Goal: Task Accomplishment & Management: Complete application form

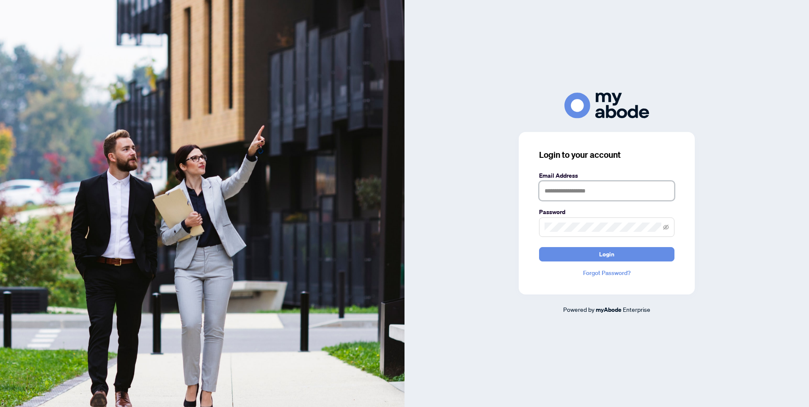
click at [591, 191] on input "text" at bounding box center [606, 190] width 135 height 19
type input "**********"
click at [597, 252] on button "Login" at bounding box center [606, 254] width 135 height 14
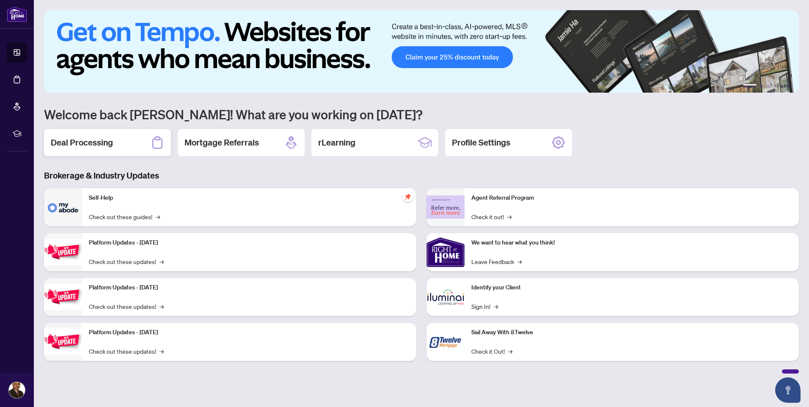
click at [101, 140] on h2 "Deal Processing" at bounding box center [82, 143] width 62 height 12
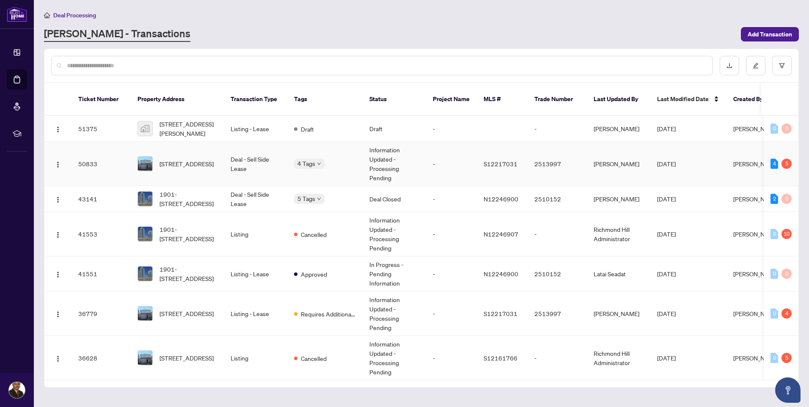
click at [240, 149] on td "Deal - Sell Side Lease" at bounding box center [255, 164] width 63 height 44
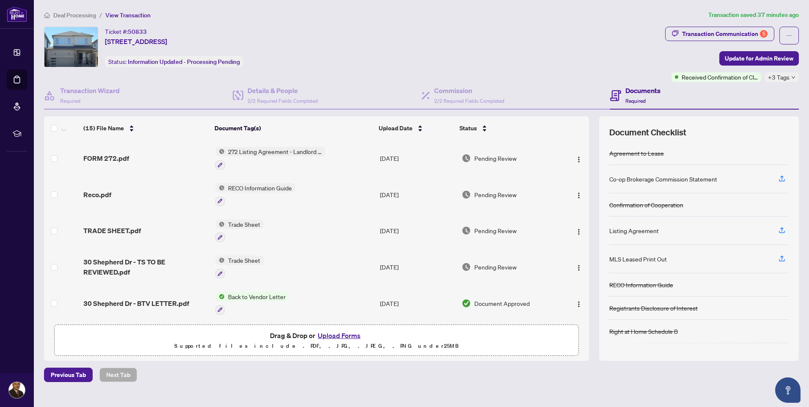
click at [333, 335] on button "Upload Forms" at bounding box center [339, 335] width 48 height 11
click at [335, 333] on button "Upload Forms" at bounding box center [339, 335] width 48 height 11
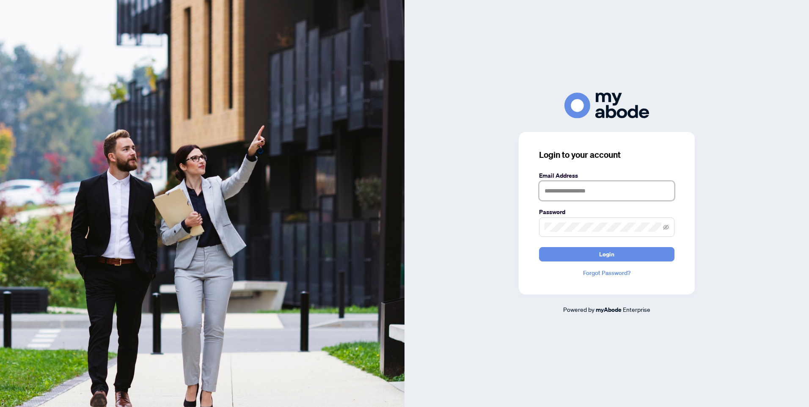
click at [569, 189] on input "text" at bounding box center [606, 190] width 135 height 19
type input "**********"
click at [578, 255] on button "Login" at bounding box center [606, 254] width 135 height 14
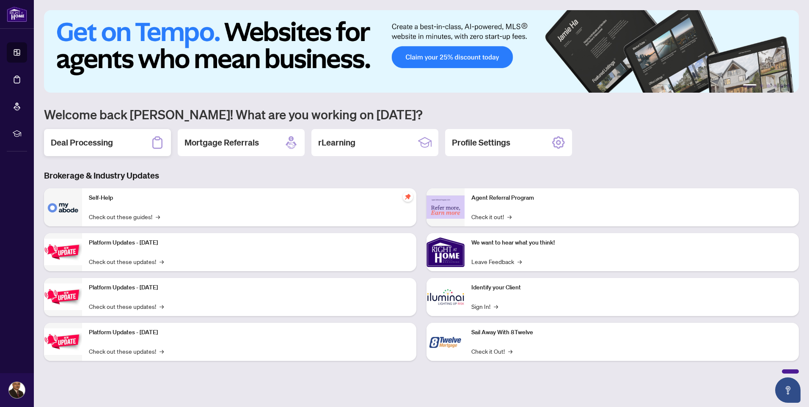
click at [83, 143] on h2 "Deal Processing" at bounding box center [82, 143] width 62 height 12
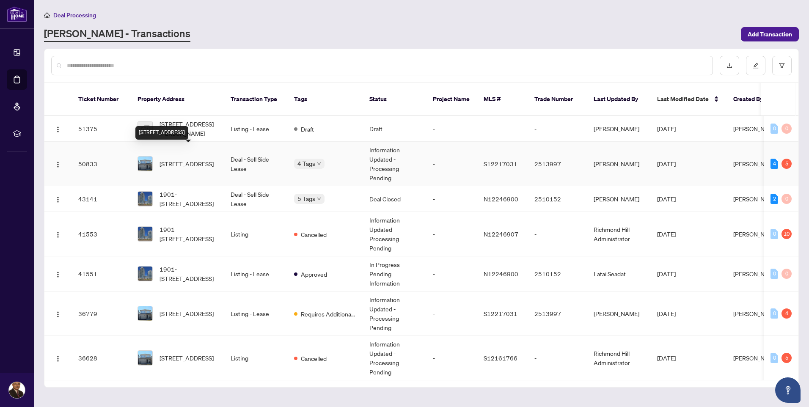
click at [192, 159] on span "30 Shepherd Dr, Barrie, Ontario L9J 0P3, Canada" at bounding box center [187, 163] width 54 height 9
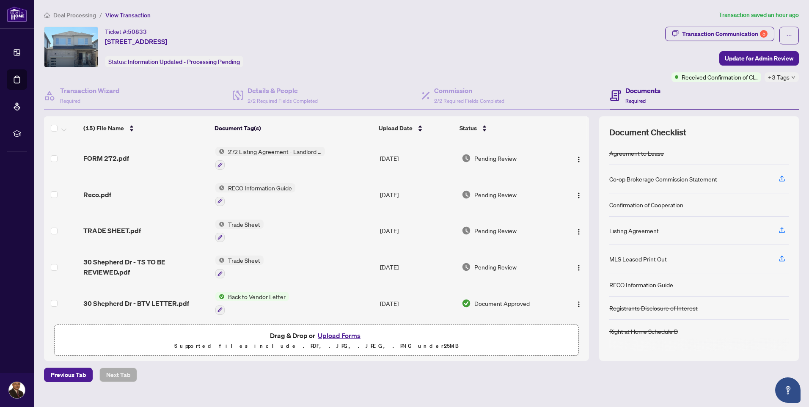
click at [328, 334] on button "Upload Forms" at bounding box center [339, 335] width 48 height 11
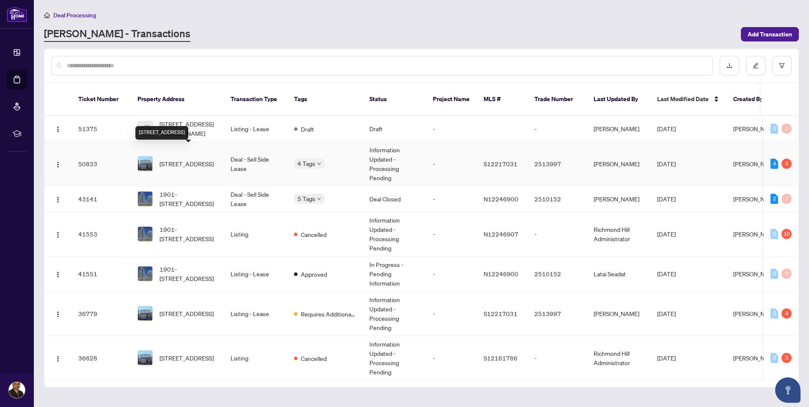
click at [187, 159] on span "[STREET_ADDRESS]" at bounding box center [187, 163] width 54 height 9
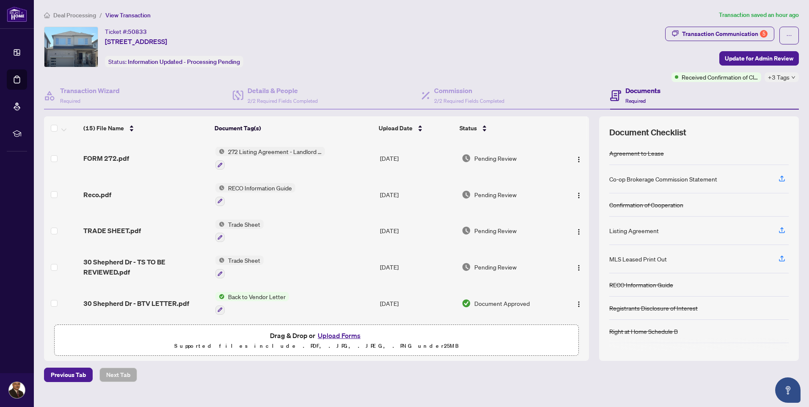
click at [327, 334] on button "Upload Forms" at bounding box center [339, 335] width 48 height 11
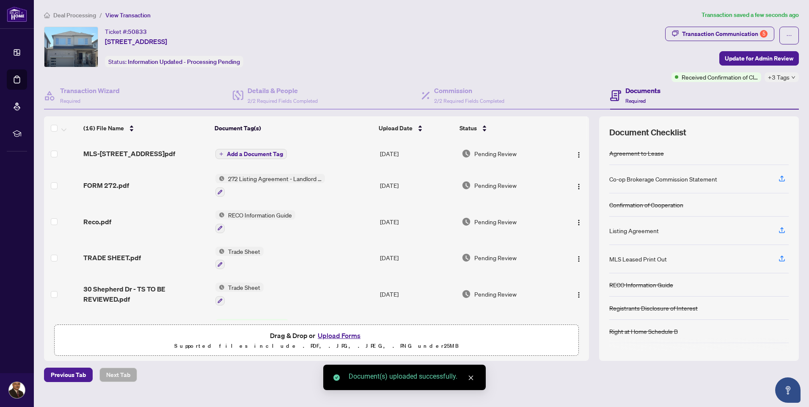
click at [243, 152] on span "Add a Document Tag" at bounding box center [255, 154] width 56 height 6
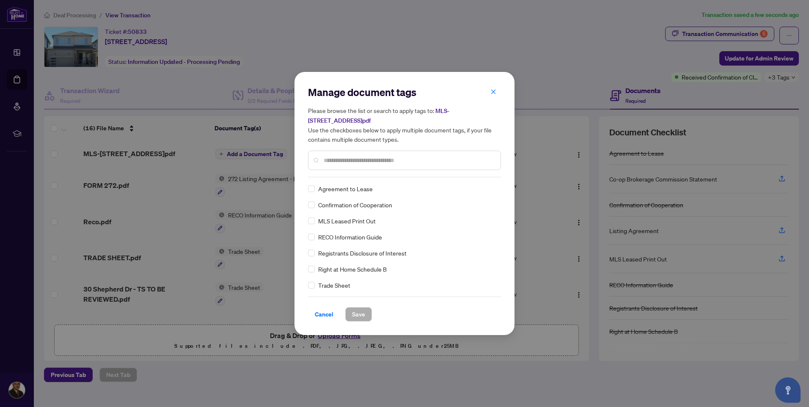
click at [328, 175] on div "Manage document tags Please browse the list or search to apply tags to: MLS-[ST…" at bounding box center [404, 131] width 193 height 92
click at [325, 160] on input "text" at bounding box center [409, 160] width 170 height 9
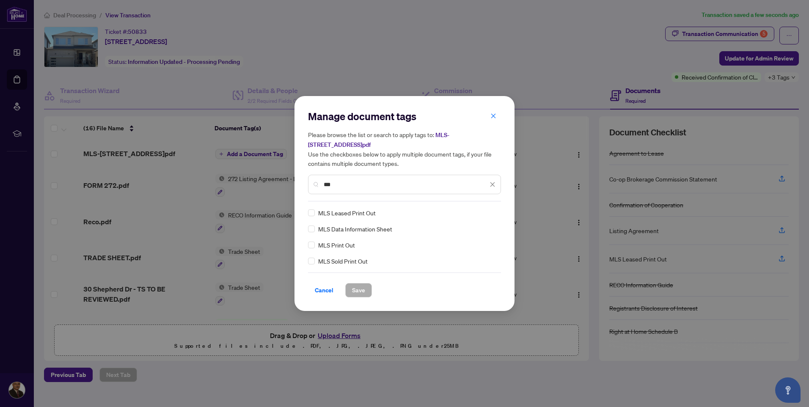
type input "***"
click at [354, 290] on span "Save" at bounding box center [358, 290] width 13 height 14
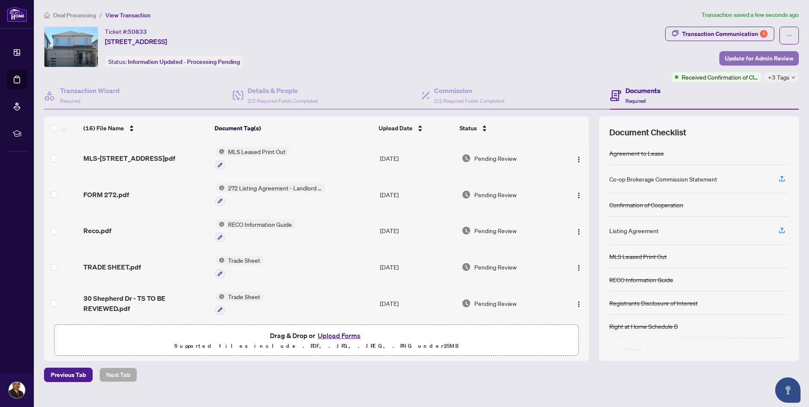
click at [757, 58] on span "Update for Admin Review" at bounding box center [759, 59] width 69 height 14
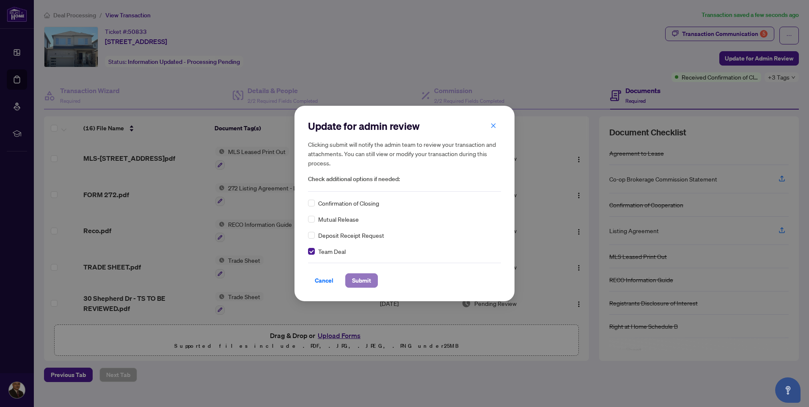
click at [357, 280] on span "Submit" at bounding box center [361, 281] width 19 height 14
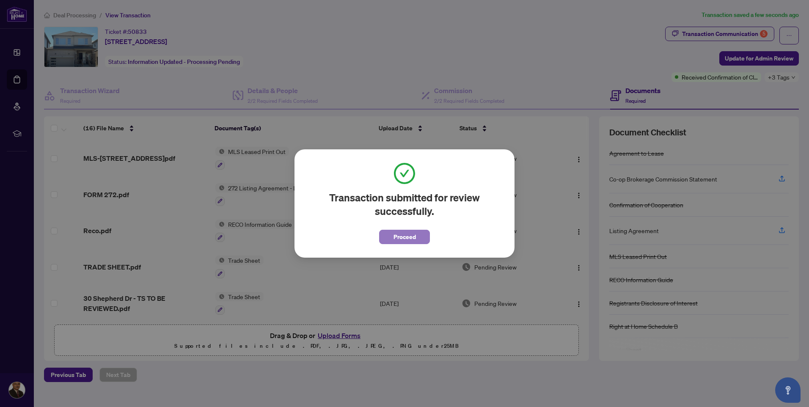
click at [406, 237] on span "Proceed" at bounding box center [405, 237] width 22 height 14
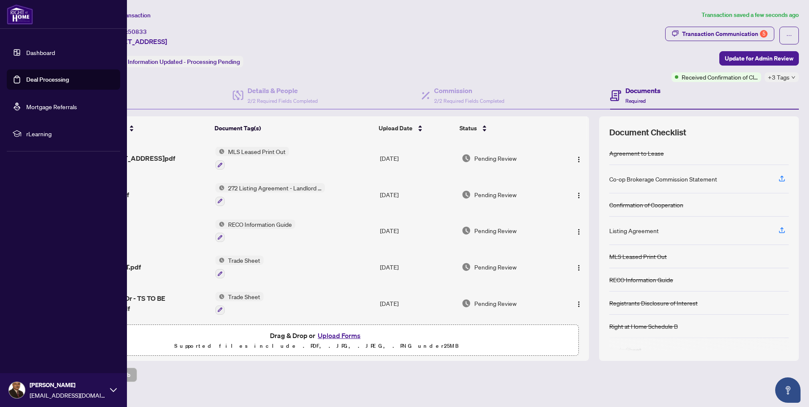
click at [11, 388] on img at bounding box center [17, 390] width 16 height 16
click at [35, 341] on span "Logout" at bounding box center [34, 340] width 19 height 14
